Goal: Information Seeking & Learning: Learn about a topic

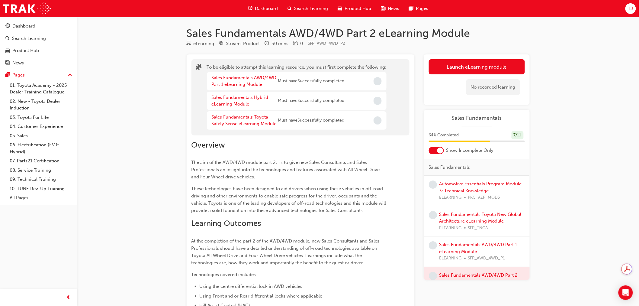
scroll to position [17, 0]
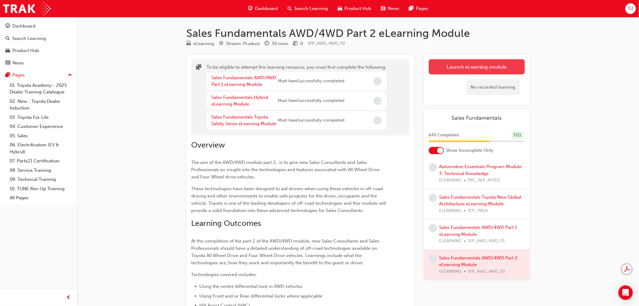
click at [469, 67] on button "Launch eLearning module" at bounding box center [477, 66] width 96 height 15
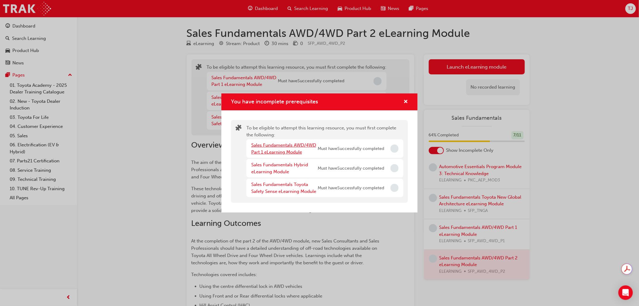
click at [289, 143] on link "Sales Fundamentals AWD/4WD Part 1 eLearning Module" at bounding box center [283, 148] width 65 height 12
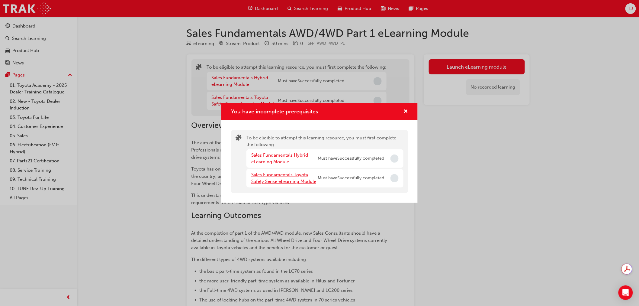
click at [289, 173] on link "Sales Fundamentals Toyota Safety Sense eLearning Module" at bounding box center [283, 178] width 65 height 12
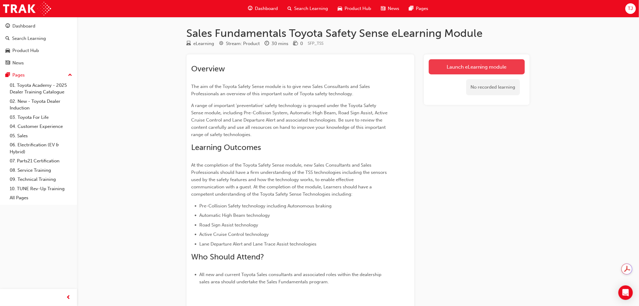
click at [470, 71] on link "Launch eLearning module" at bounding box center [477, 66] width 96 height 15
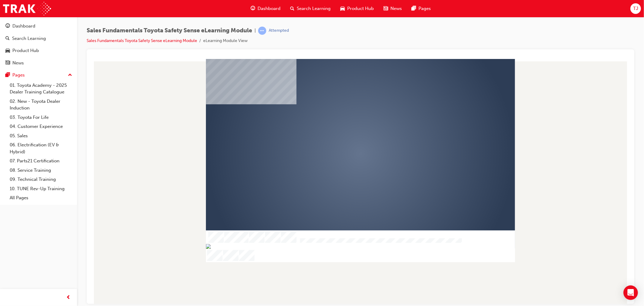
click at [342, 153] on div at bounding box center [360, 160] width 309 height 203
click at [343, 136] on div "play" at bounding box center [343, 136] width 0 height 0
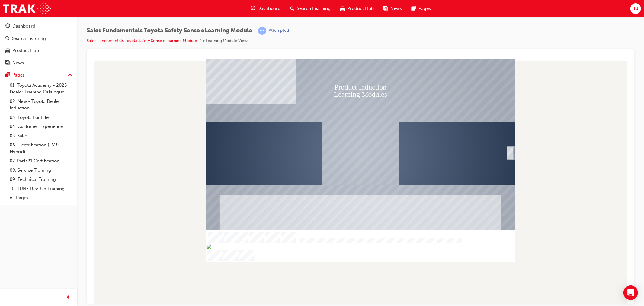
click at [512, 153] on div "SmartShape" at bounding box center [510, 159] width 6 height 13
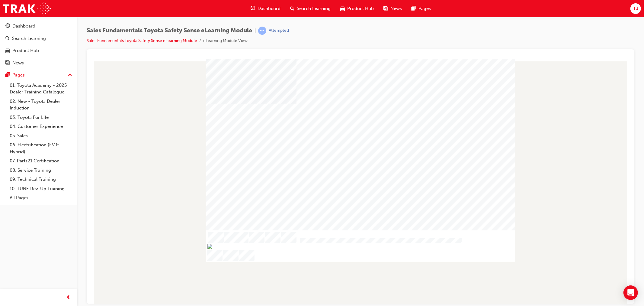
click at [512, 153] on div at bounding box center [360, 153] width 309 height 174
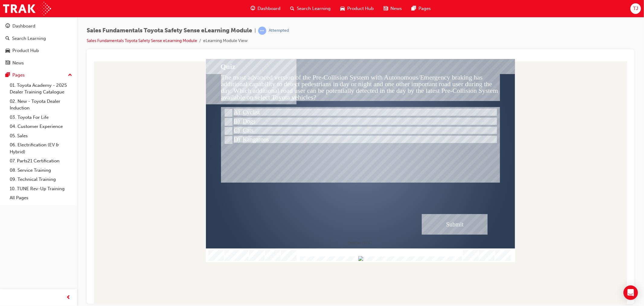
drag, startPoint x: 303, startPoint y: 256, endPoint x: 462, endPoint y: 263, distance: 158.8
click at [462, 263] on div "Quiz The most advanced version of the Pre-Collision System with Autonomous/Emer…" at bounding box center [360, 181] width 538 height 245
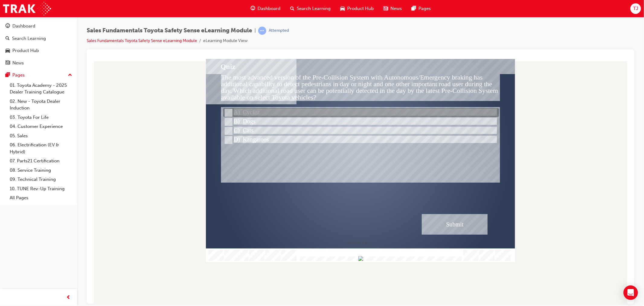
click at [233, 110] on div at bounding box center [361, 112] width 276 height 9
radio input "true"
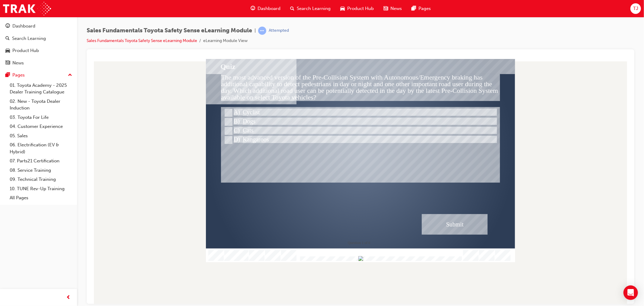
click at [434, 221] on div "Submit" at bounding box center [455, 224] width 66 height 21
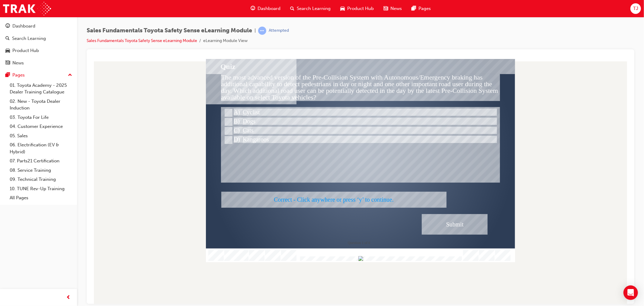
click at [455, 224] on div at bounding box center [360, 160] width 309 height 203
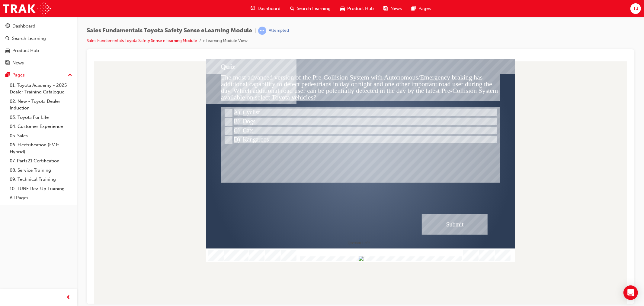
click at [432, 218] on div "Submit" at bounding box center [455, 224] width 66 height 21
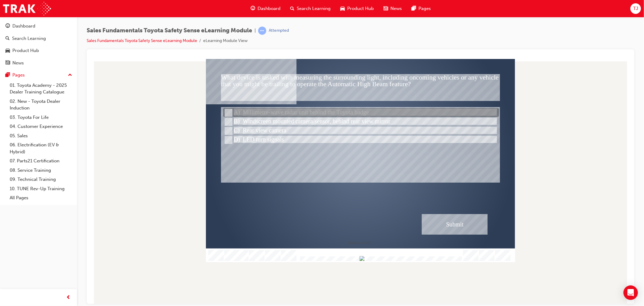
click at [258, 113] on div at bounding box center [361, 112] width 276 height 9
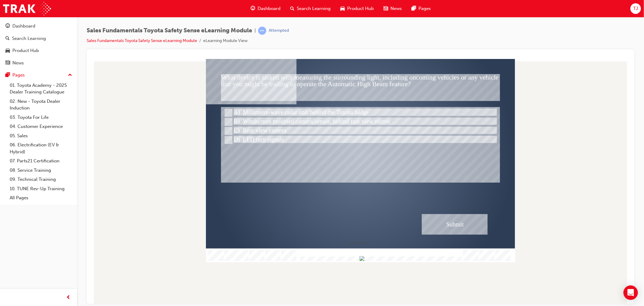
click at [454, 220] on div "Submit" at bounding box center [455, 224] width 66 height 21
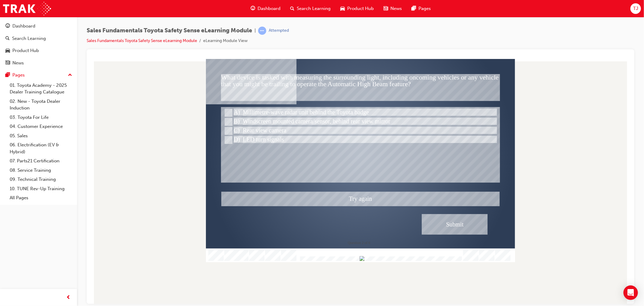
click at [229, 119] on div at bounding box center [360, 160] width 309 height 203
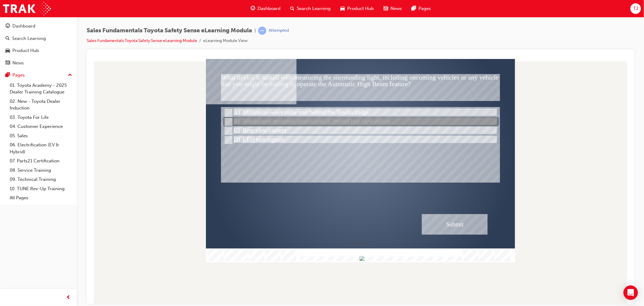
click at [322, 118] on div at bounding box center [361, 121] width 276 height 9
radio input "false"
radio input "true"
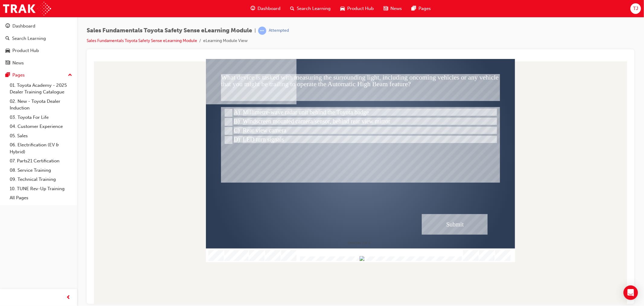
click at [466, 224] on div "Submit" at bounding box center [455, 224] width 66 height 21
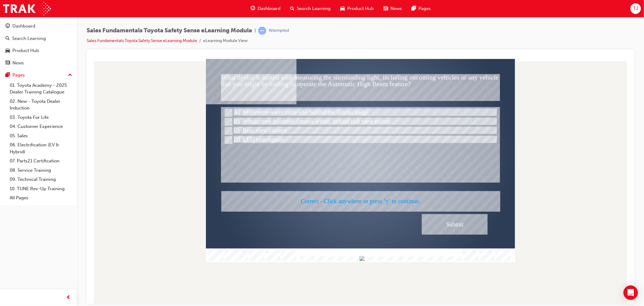
click at [455, 228] on div at bounding box center [360, 160] width 309 height 203
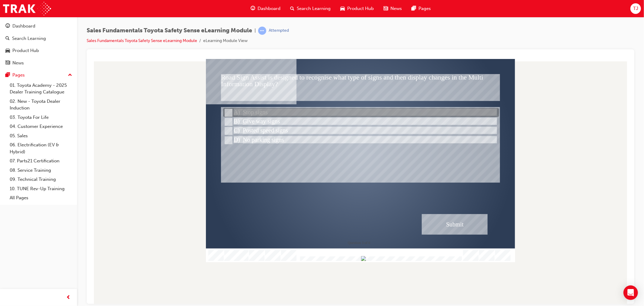
click at [250, 116] on div at bounding box center [361, 112] width 276 height 9
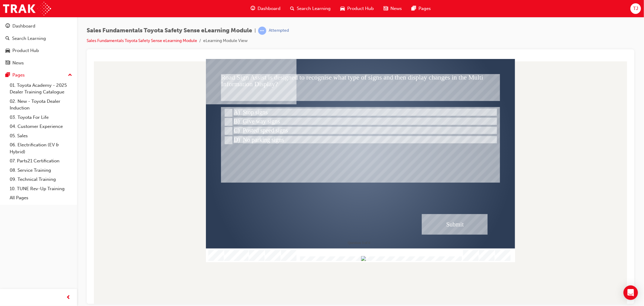
click at [452, 224] on div "Submit" at bounding box center [455, 224] width 66 height 21
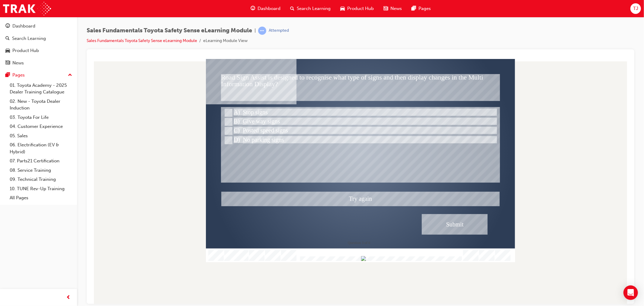
click at [241, 129] on div at bounding box center [360, 160] width 309 height 203
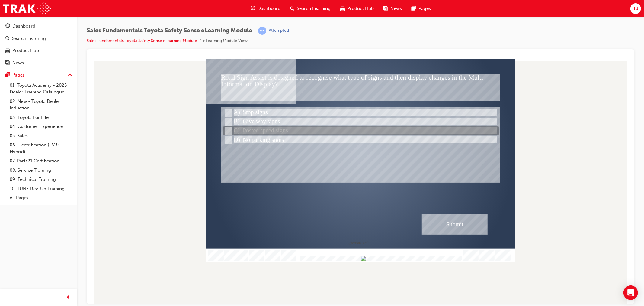
click at [282, 132] on div at bounding box center [361, 130] width 276 height 9
radio input "false"
radio input "true"
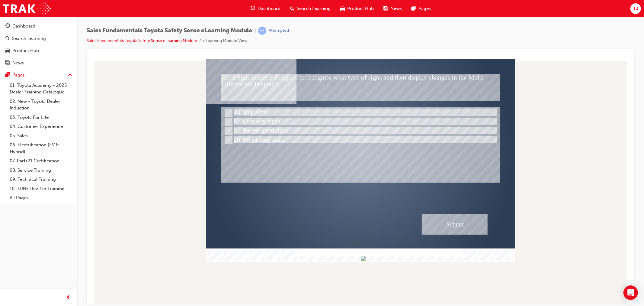
click at [476, 224] on div "Submit" at bounding box center [455, 224] width 66 height 21
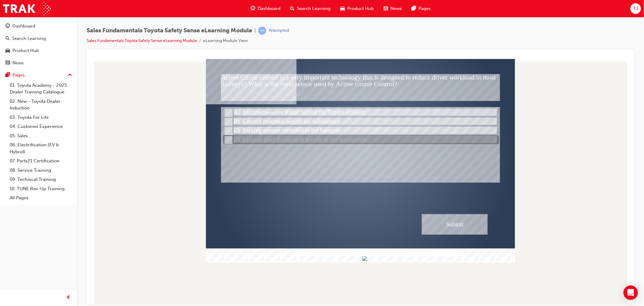
click at [300, 138] on div at bounding box center [361, 139] width 276 height 9
radio input "true"
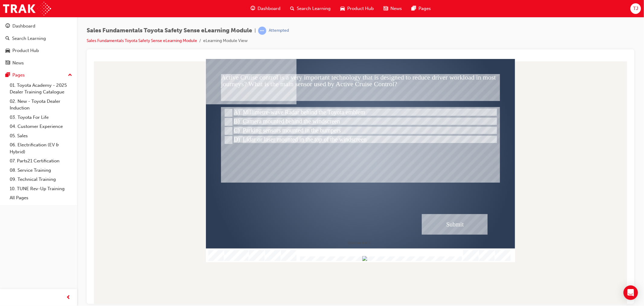
click at [437, 223] on div "Submit" at bounding box center [455, 224] width 66 height 21
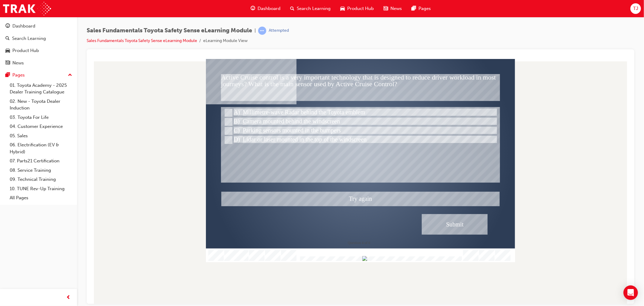
click at [264, 110] on div at bounding box center [360, 160] width 309 height 203
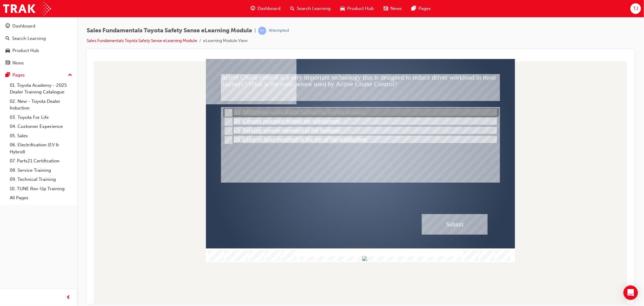
click at [264, 110] on div at bounding box center [361, 112] width 276 height 9
radio input "true"
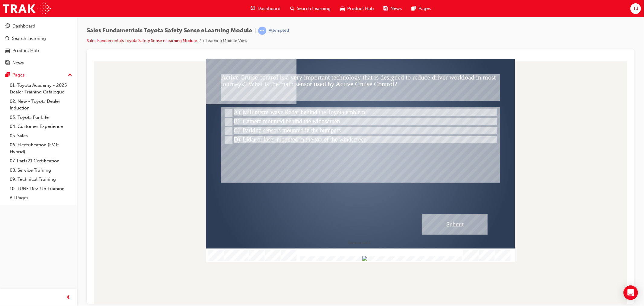
click at [450, 219] on div "Submit" at bounding box center [455, 224] width 66 height 21
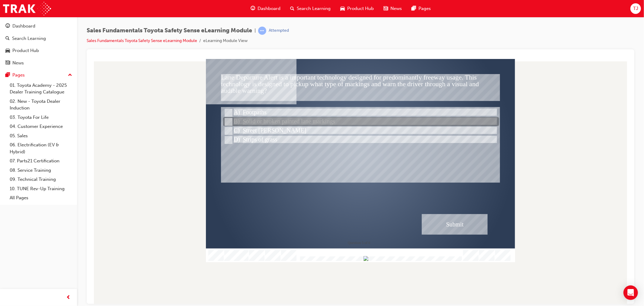
click at [286, 124] on div at bounding box center [361, 121] width 276 height 9
radio input "true"
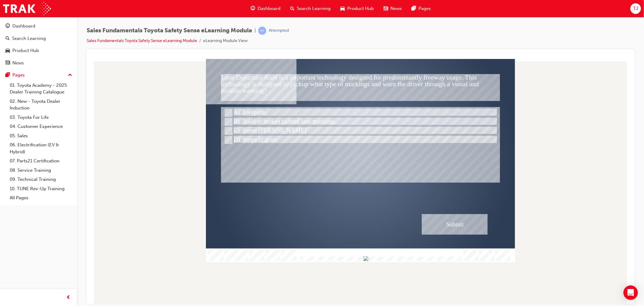
click at [442, 221] on div "Submit" at bounding box center [455, 224] width 66 height 21
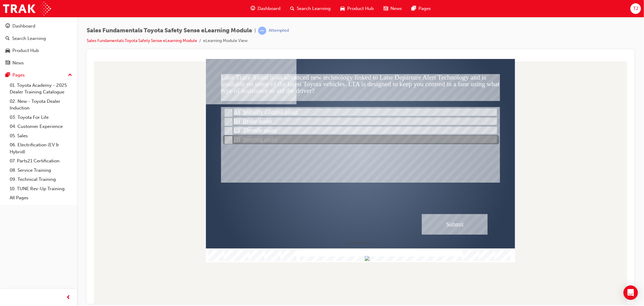
click at [290, 138] on div at bounding box center [361, 139] width 276 height 9
radio input "true"
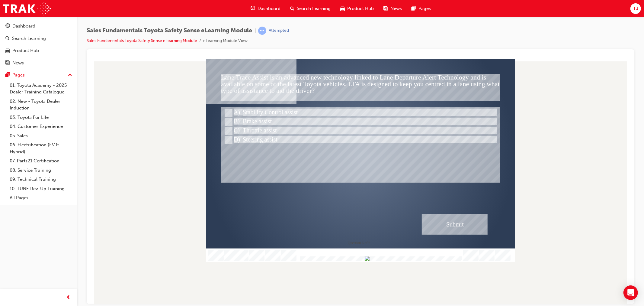
click at [479, 227] on div "Submit" at bounding box center [455, 224] width 66 height 21
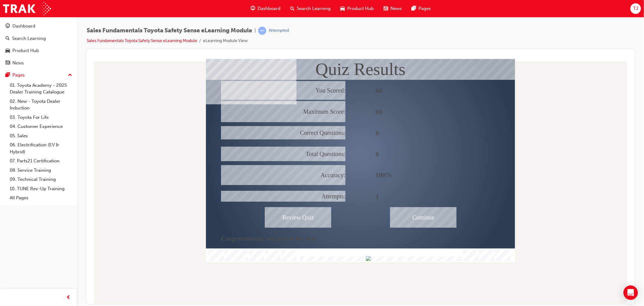
click at [426, 217] on div "Continue" at bounding box center [423, 217] width 66 height 21
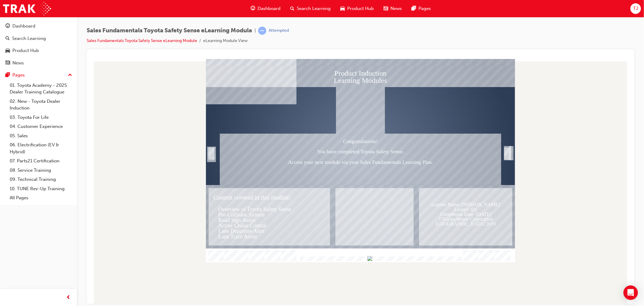
click at [507, 153] on div "Trigger this button to exit" at bounding box center [507, 159] width 6 height 13
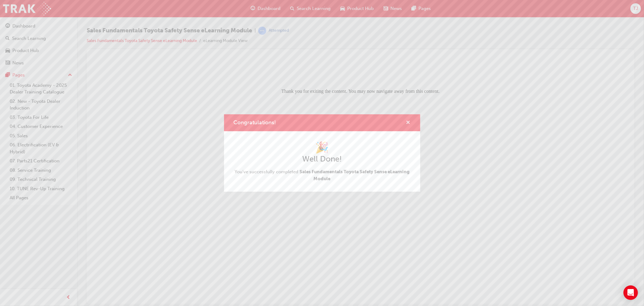
click at [409, 121] on span "cross-icon" at bounding box center [408, 122] width 5 height 5
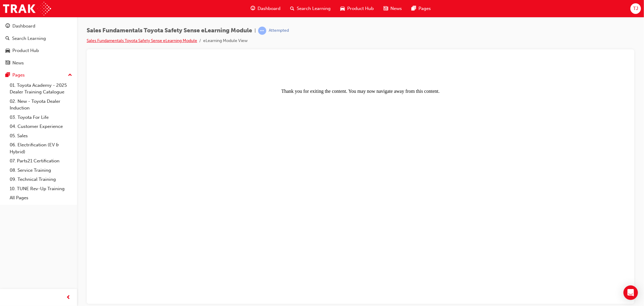
click at [135, 38] on link "Sales Fundamentals Toyota Safety Sense eLearning Module" at bounding box center [142, 40] width 111 height 5
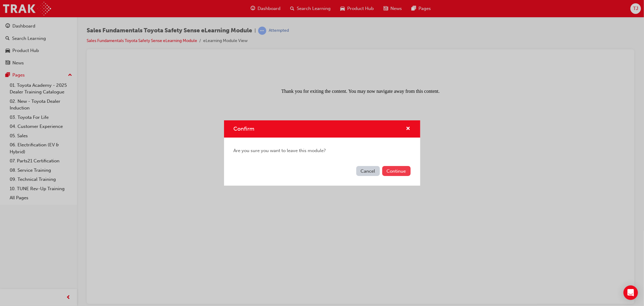
click at [390, 170] on button "Continue" at bounding box center [397, 171] width 28 height 10
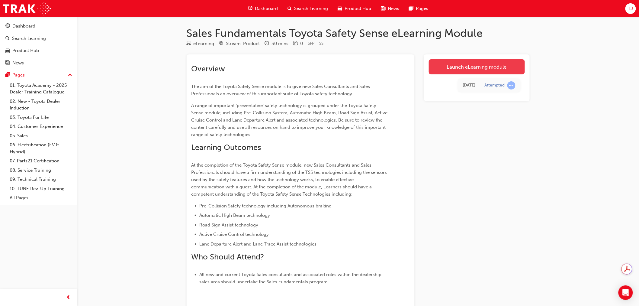
click at [493, 71] on link "Launch eLearning module" at bounding box center [477, 66] width 96 height 15
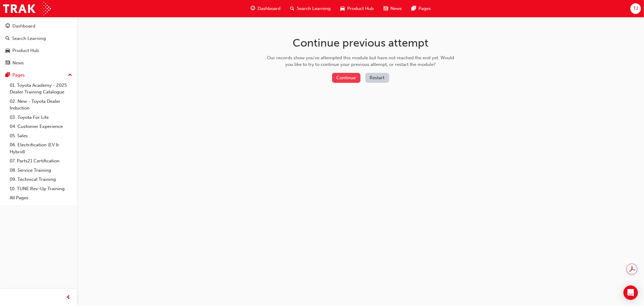
click at [349, 82] on button "Continue" at bounding box center [346, 78] width 28 height 10
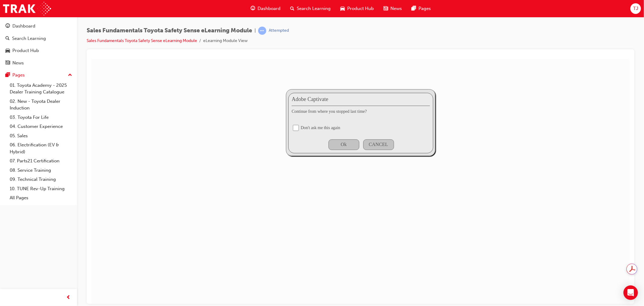
click at [302, 126] on div "Don't ask me this again" at bounding box center [321, 127] width 40 height 5
click at [295, 126] on input "checkbox" at bounding box center [296, 127] width 6 height 6
checkbox input "true"
click at [343, 140] on div "Ok" at bounding box center [343, 144] width 31 height 11
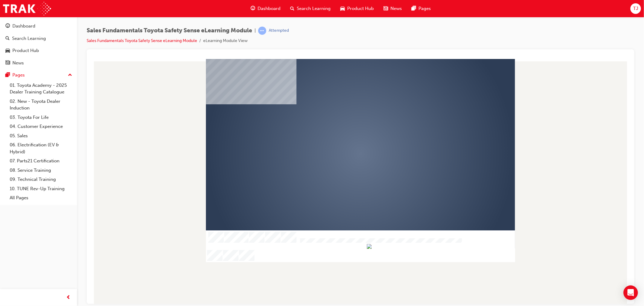
click at [343, 136] on div "play" at bounding box center [343, 136] width 0 height 0
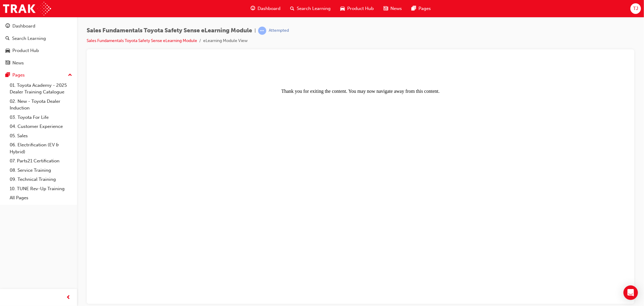
click at [393, 97] on body "Thank you for exiting the content. You may now navigate away from this content." at bounding box center [361, 181] width 534 height 240
click at [149, 43] on li "Sales Fundamentals Toyota Safety Sense eLearning Module" at bounding box center [145, 40] width 117 height 7
click at [150, 41] on link "Sales Fundamentals Toyota Safety Sense eLearning Module" at bounding box center [142, 40] width 111 height 5
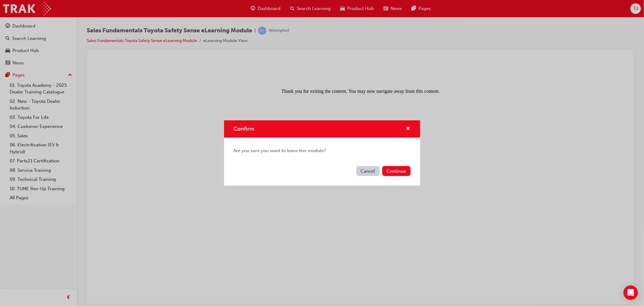
click at [390, 162] on div "Are you sure you want to leave this module?" at bounding box center [322, 150] width 196 height 26
click at [393, 167] on button "Continue" at bounding box center [397, 171] width 28 height 10
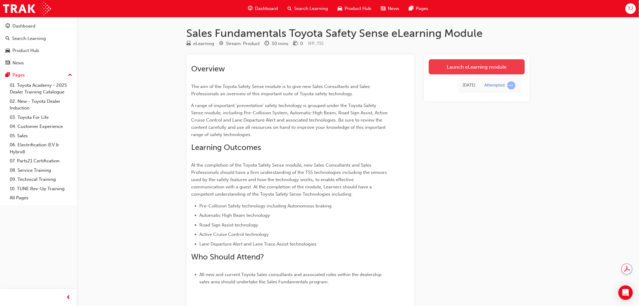
click at [454, 74] on link "Launch eLearning module" at bounding box center [477, 66] width 96 height 15
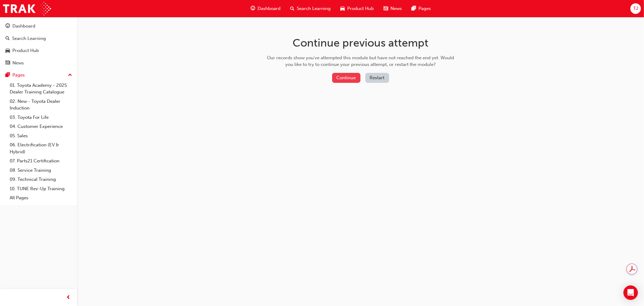
drag, startPoint x: 330, startPoint y: 74, endPoint x: 336, endPoint y: 76, distance: 6.9
click at [330, 74] on div "Continue Restart" at bounding box center [361, 79] width 192 height 12
click at [337, 76] on button "Continue" at bounding box center [346, 78] width 28 height 10
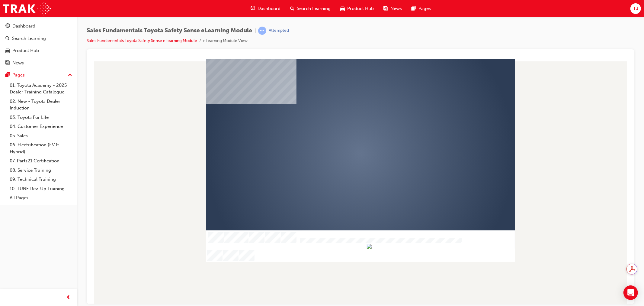
click at [343, 136] on div "play" at bounding box center [343, 136] width 0 height 0
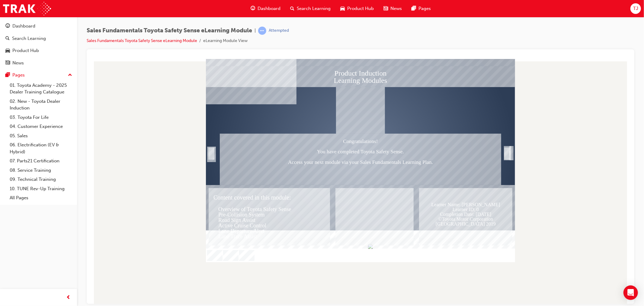
click at [212, 154] on div "SmartShape" at bounding box center [211, 159] width 6 height 13
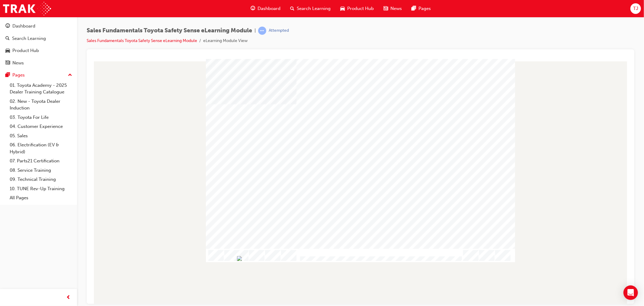
drag, startPoint x: 301, startPoint y: 258, endPoint x: 330, endPoint y: 257, distance: 29.0
click at [242, 257] on img "Progress, Slide 1 of 18" at bounding box center [239, 258] width 5 height 5
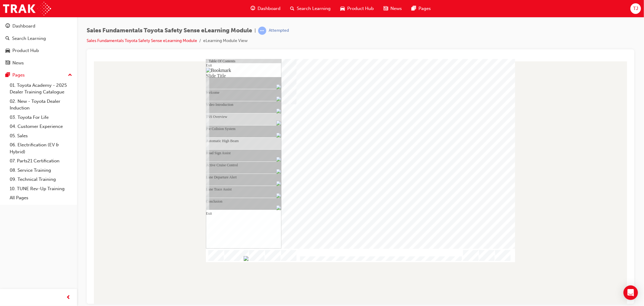
click at [257, 71] on div "Road Sign Assist" at bounding box center [247, 65] width 70 height 12
click at [256, 71] on div "Active Cruise Control" at bounding box center [247, 65] width 70 height 12
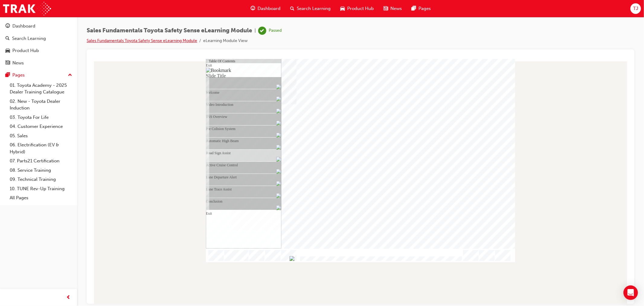
click at [169, 40] on link "Sales Fundamentals Toyota Safety Sense eLearning Module" at bounding box center [142, 40] width 111 height 5
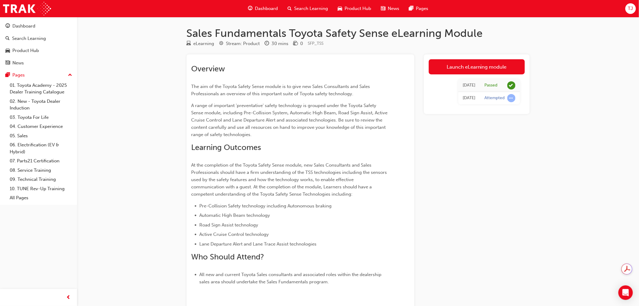
click at [269, 7] on span "Dashboard" at bounding box center [266, 8] width 23 height 7
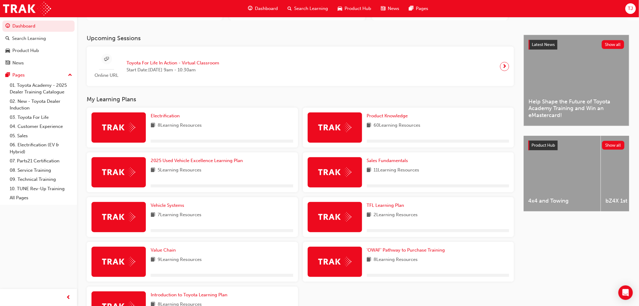
scroll to position [101, 0]
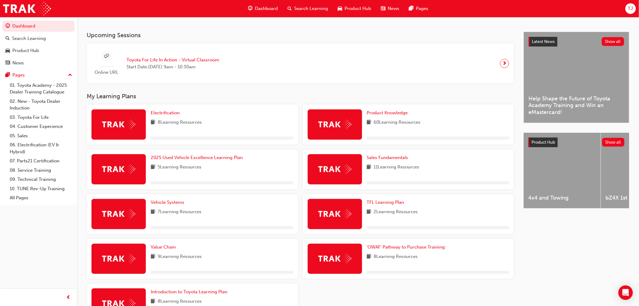
click at [390, 161] on div "Sales Fundamentals 11 Learning Resources" at bounding box center [438, 169] width 143 height 30
click at [390, 158] on span "Sales Fundamentals" at bounding box center [387, 157] width 41 height 5
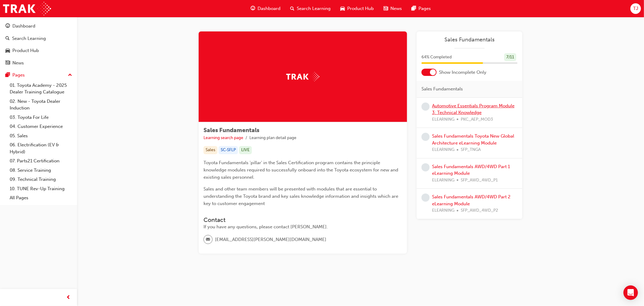
click at [451, 110] on link "Automotive Essentials Program Module 3: Technical Knowledge" at bounding box center [473, 109] width 82 height 12
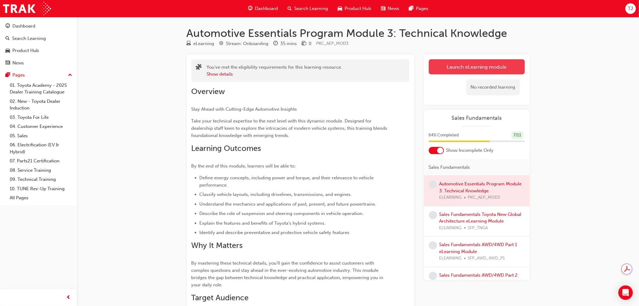
click at [455, 68] on link "Launch eLearning module" at bounding box center [477, 66] width 96 height 15
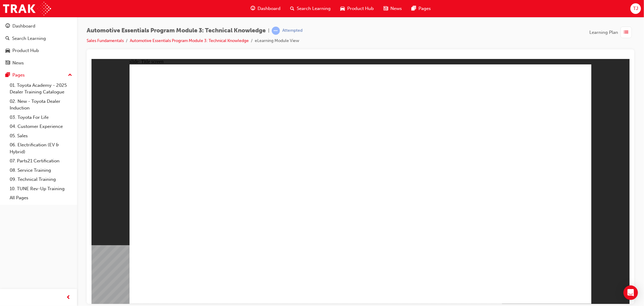
drag, startPoint x: 354, startPoint y: 271, endPoint x: 352, endPoint y: 278, distance: 7.6
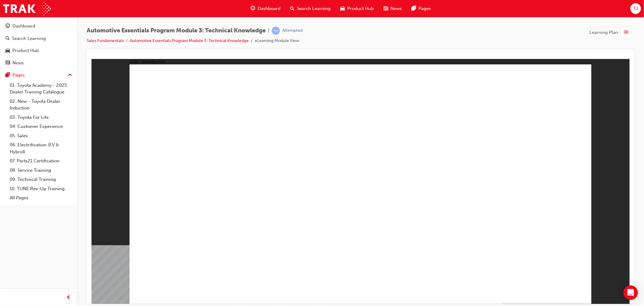
drag, startPoint x: 417, startPoint y: 80, endPoint x: 481, endPoint y: 81, distance: 63.8
drag, startPoint x: 399, startPoint y: 132, endPoint x: 446, endPoint y: 142, distance: 48.6
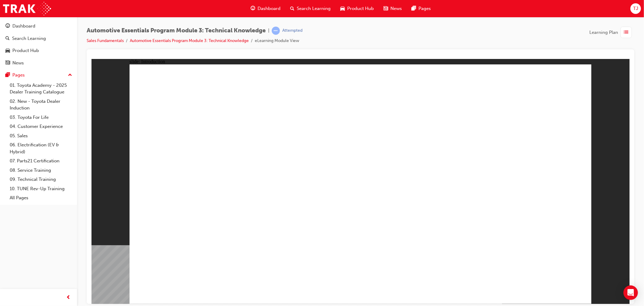
drag, startPoint x: 415, startPoint y: 189, endPoint x: 478, endPoint y: 191, distance: 63.2
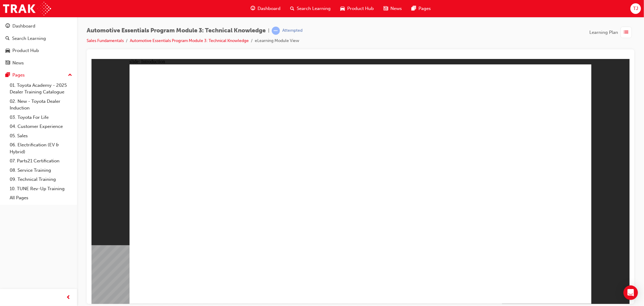
drag, startPoint x: 350, startPoint y: 284, endPoint x: 357, endPoint y: 288, distance: 8.1
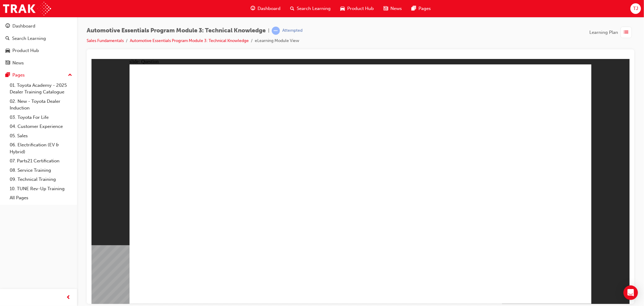
radio input "true"
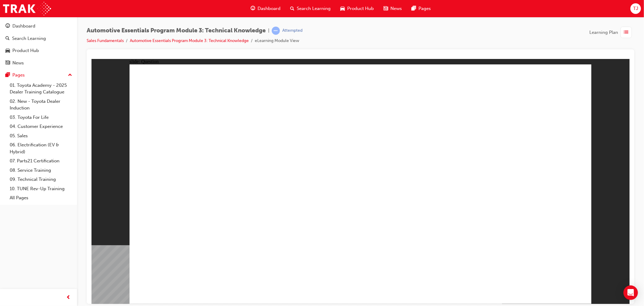
radio input "true"
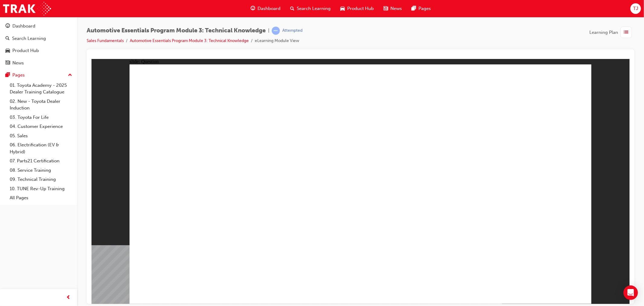
radio input "true"
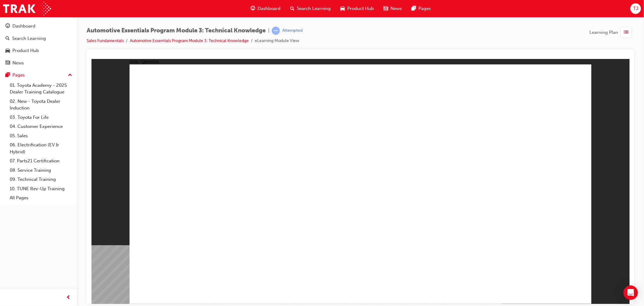
radio input "true"
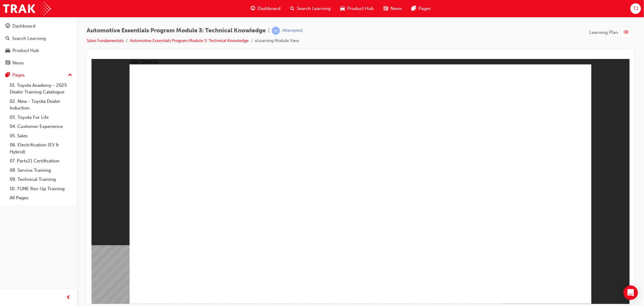
radio input "true"
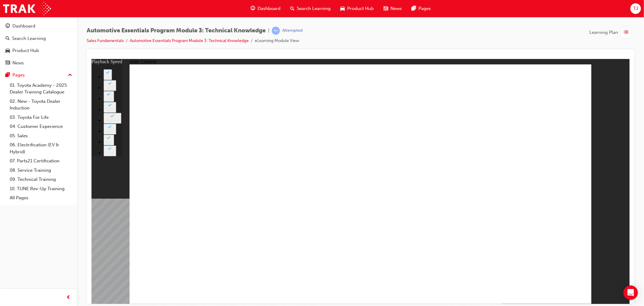
click at [112, 80] on button "2" at bounding box center [107, 74] width 8 height 11
type input "227"
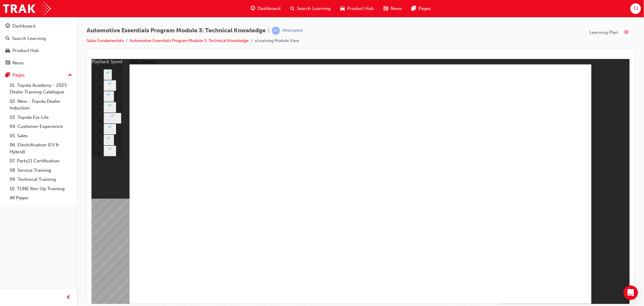
type input "7"
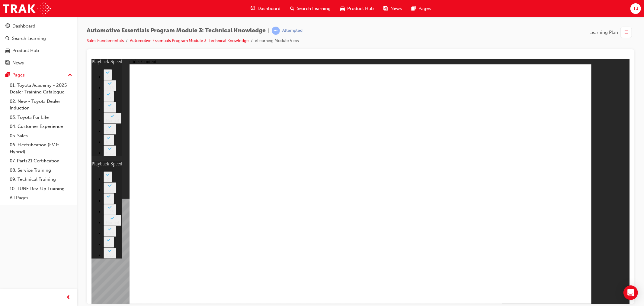
type input "10"
type input "7"
type input "10"
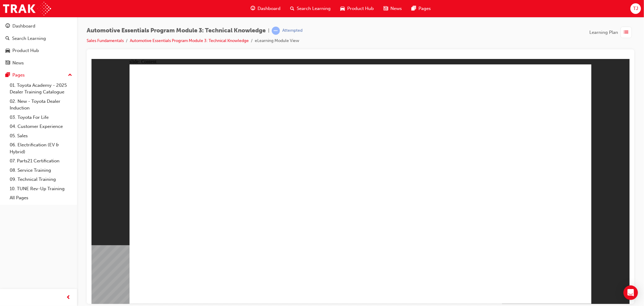
drag, startPoint x: 560, startPoint y: 91, endPoint x: 557, endPoint y: 101, distance: 11.1
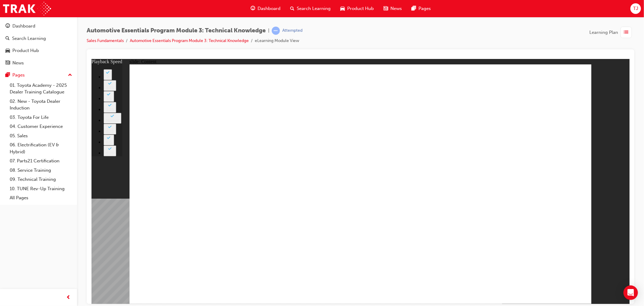
type input "14"
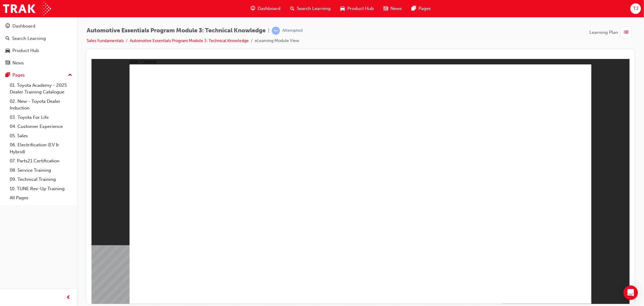
drag, startPoint x: 309, startPoint y: 188, endPoint x: 304, endPoint y: 193, distance: 7.3
click at [592, 72] on div "slide: Content Rectangle 1 close_hover.png Group 1 Rectangle 1 Where is the res…" at bounding box center [360, 181] width 538 height 245
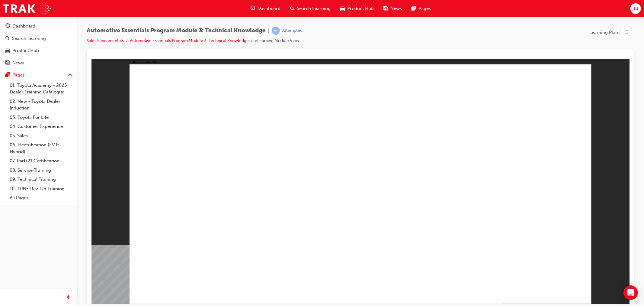
radio input "true"
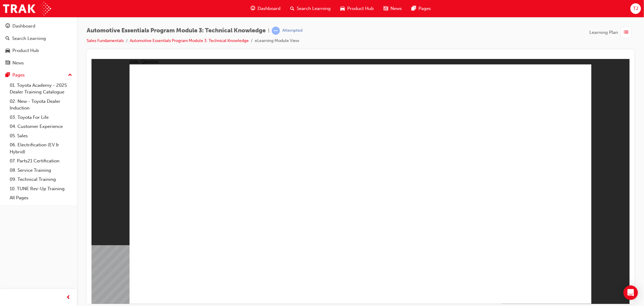
radio input "true"
